Goal: Find specific page/section: Find specific page/section

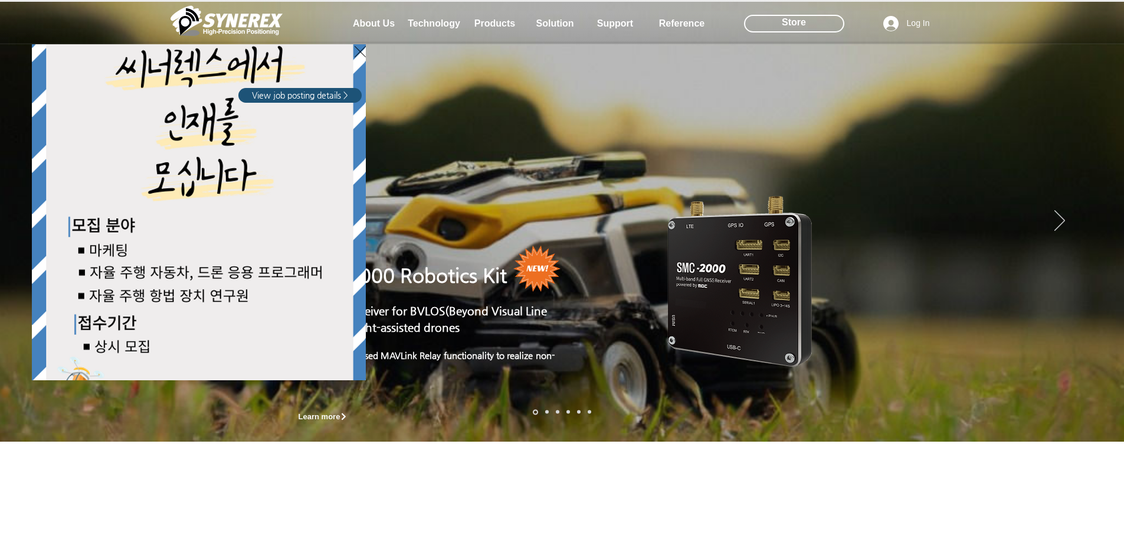
click at [506, 24] on div "LimX Dinamics" at bounding box center [562, 279] width 1124 height 558
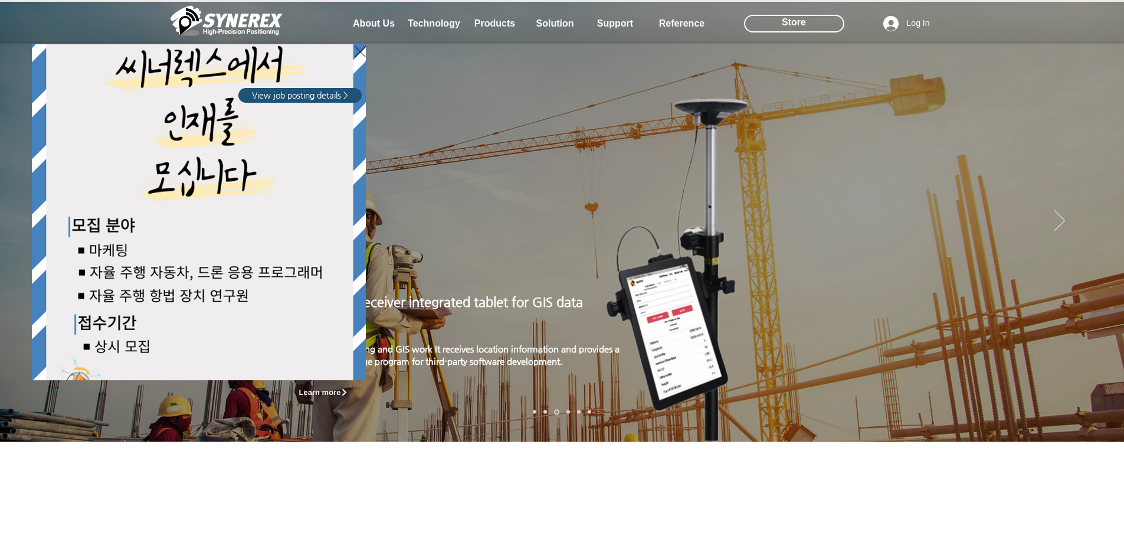
click at [259, 500] on div "LimX Dinamics" at bounding box center [562, 279] width 1124 height 558
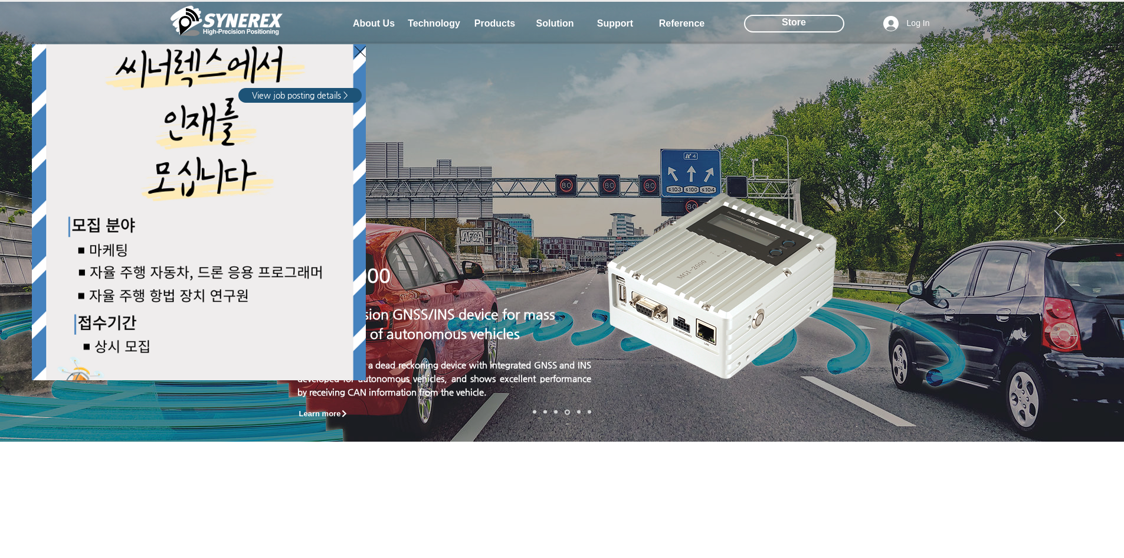
click at [490, 30] on div "LimX Dinamics" at bounding box center [562, 279] width 1124 height 558
click at [490, 28] on div "LimX Dinamics" at bounding box center [562, 279] width 1124 height 558
click at [1094, 218] on div "LimX Dinamics" at bounding box center [562, 279] width 1124 height 558
click at [1099, 218] on div "LimX Dinamics" at bounding box center [562, 279] width 1124 height 558
drag, startPoint x: 1099, startPoint y: 218, endPoint x: 732, endPoint y: 181, distance: 369.5
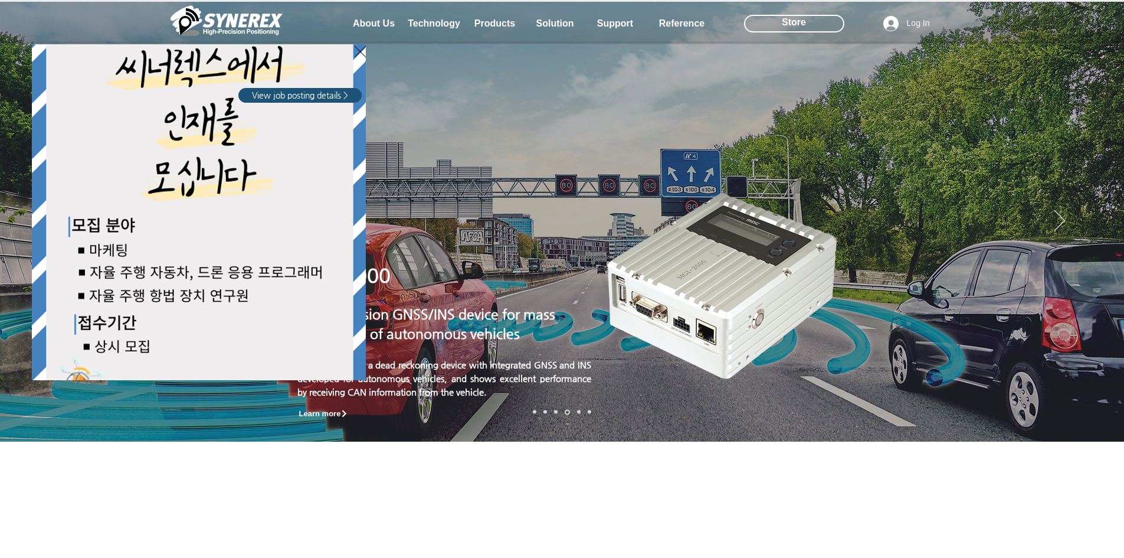
click at [1093, 214] on div "LimX Dinamics" at bounding box center [562, 279] width 1124 height 558
click at [304, 96] on span "View job posting details >" at bounding box center [300, 96] width 96 height 12
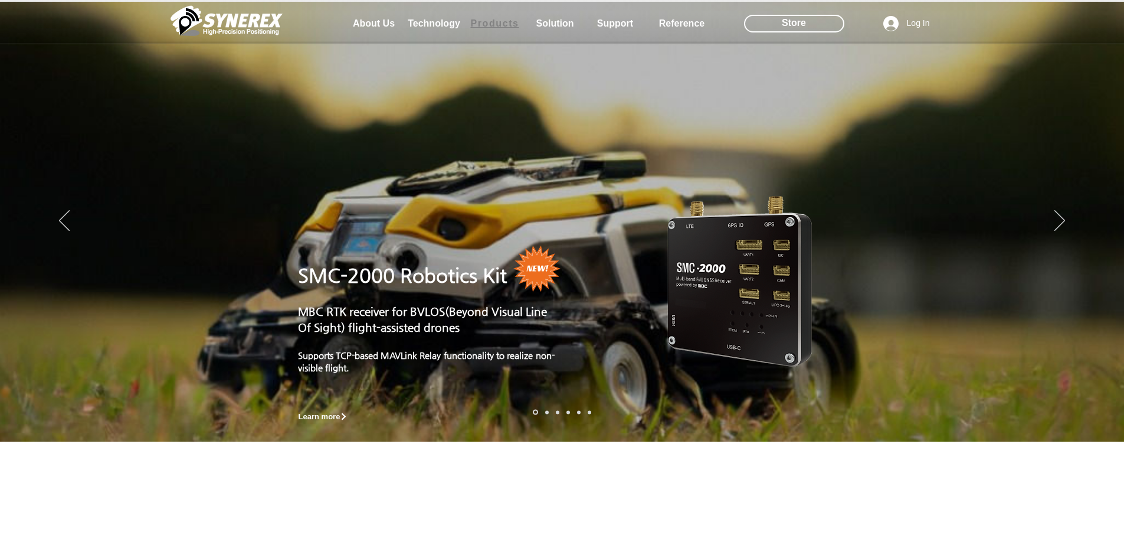
click at [508, 22] on span "Products" at bounding box center [494, 23] width 48 height 11
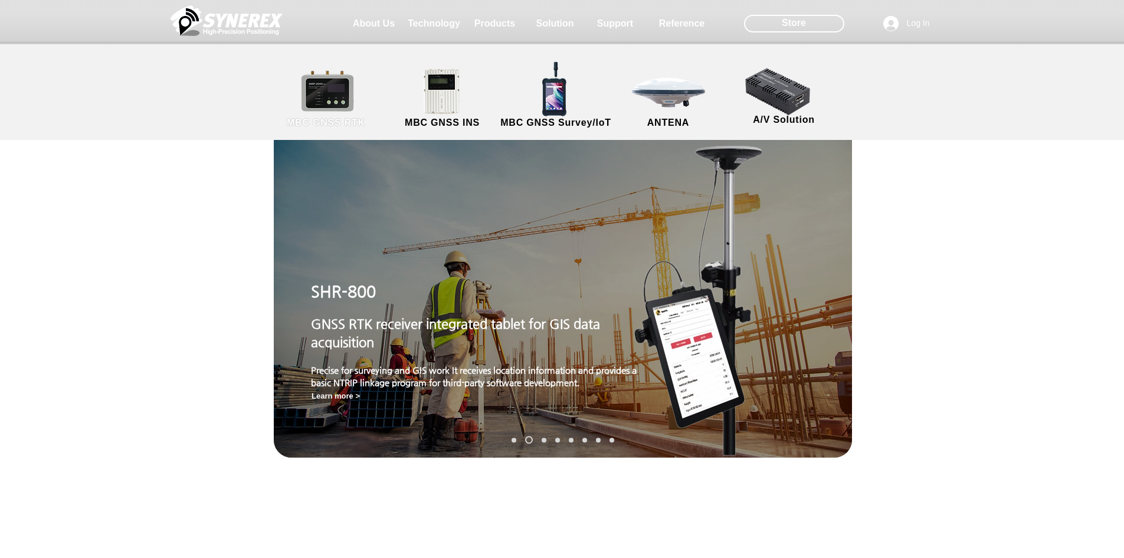
click at [336, 86] on link "MBC GNSS RTK" at bounding box center [326, 99] width 106 height 62
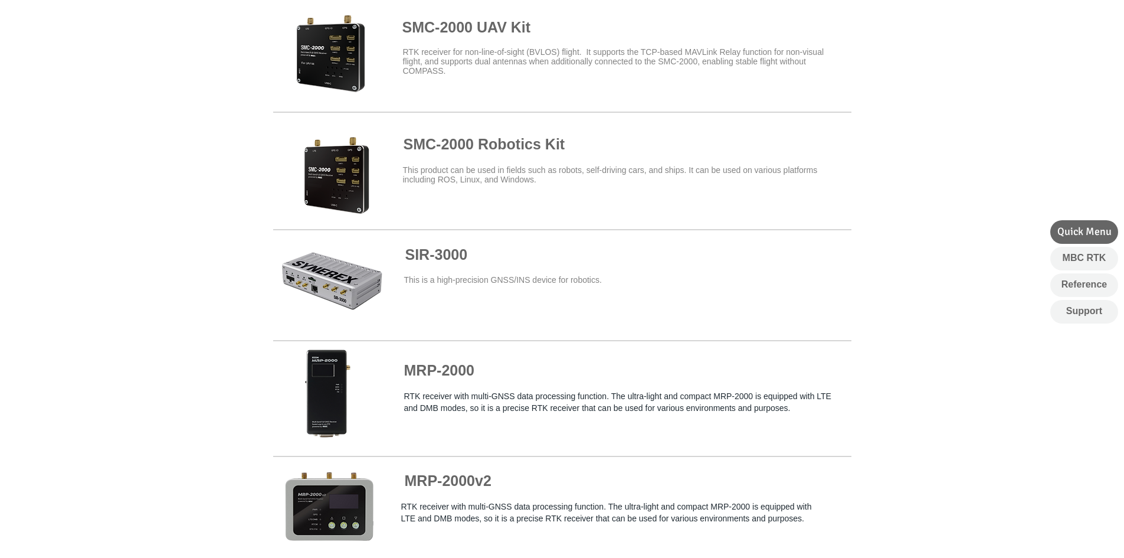
scroll to position [590, 0]
